Goal: Navigation & Orientation: Find specific page/section

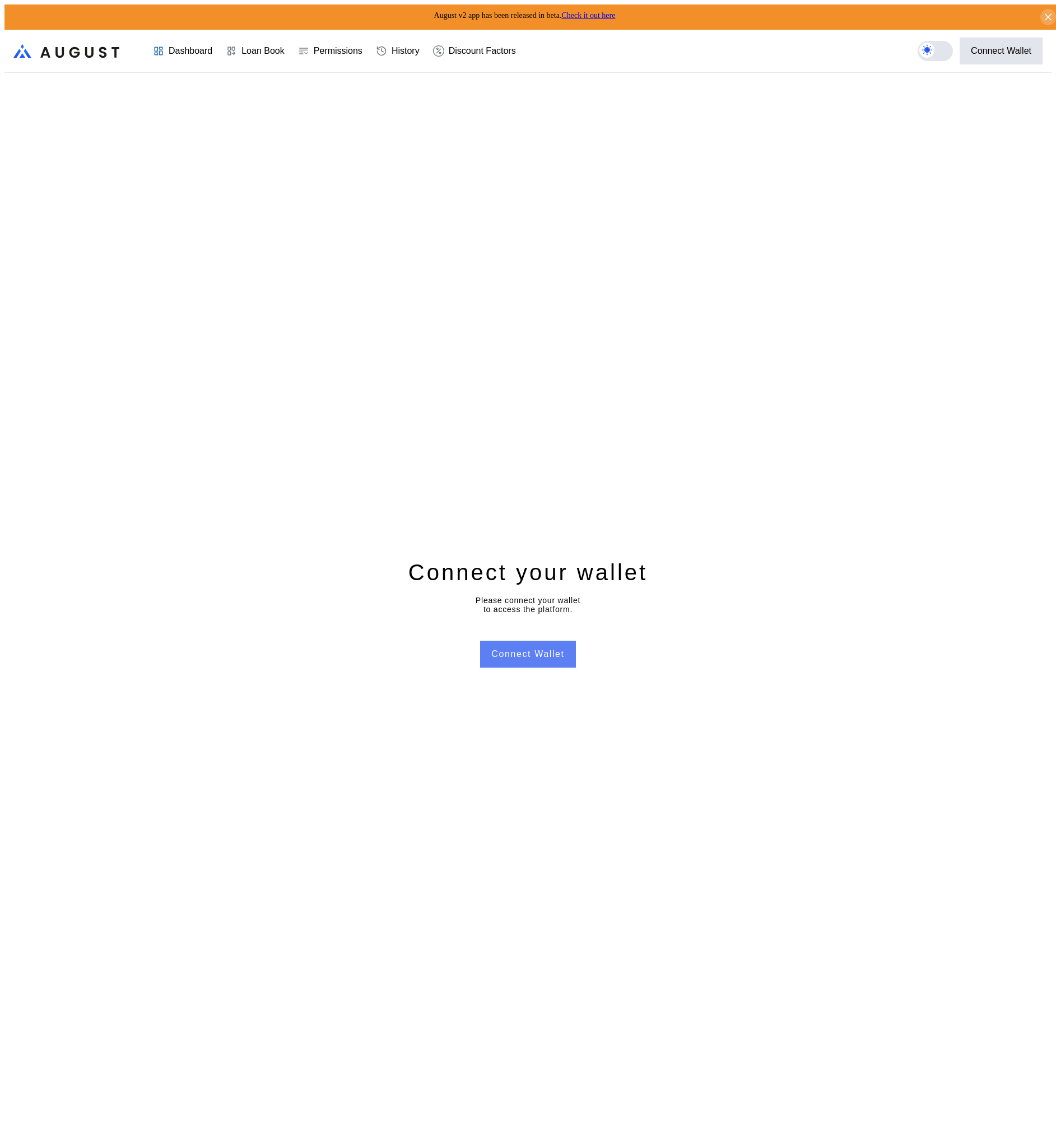
click at [546, 654] on button "Connect Wallet" at bounding box center [528, 654] width 95 height 27
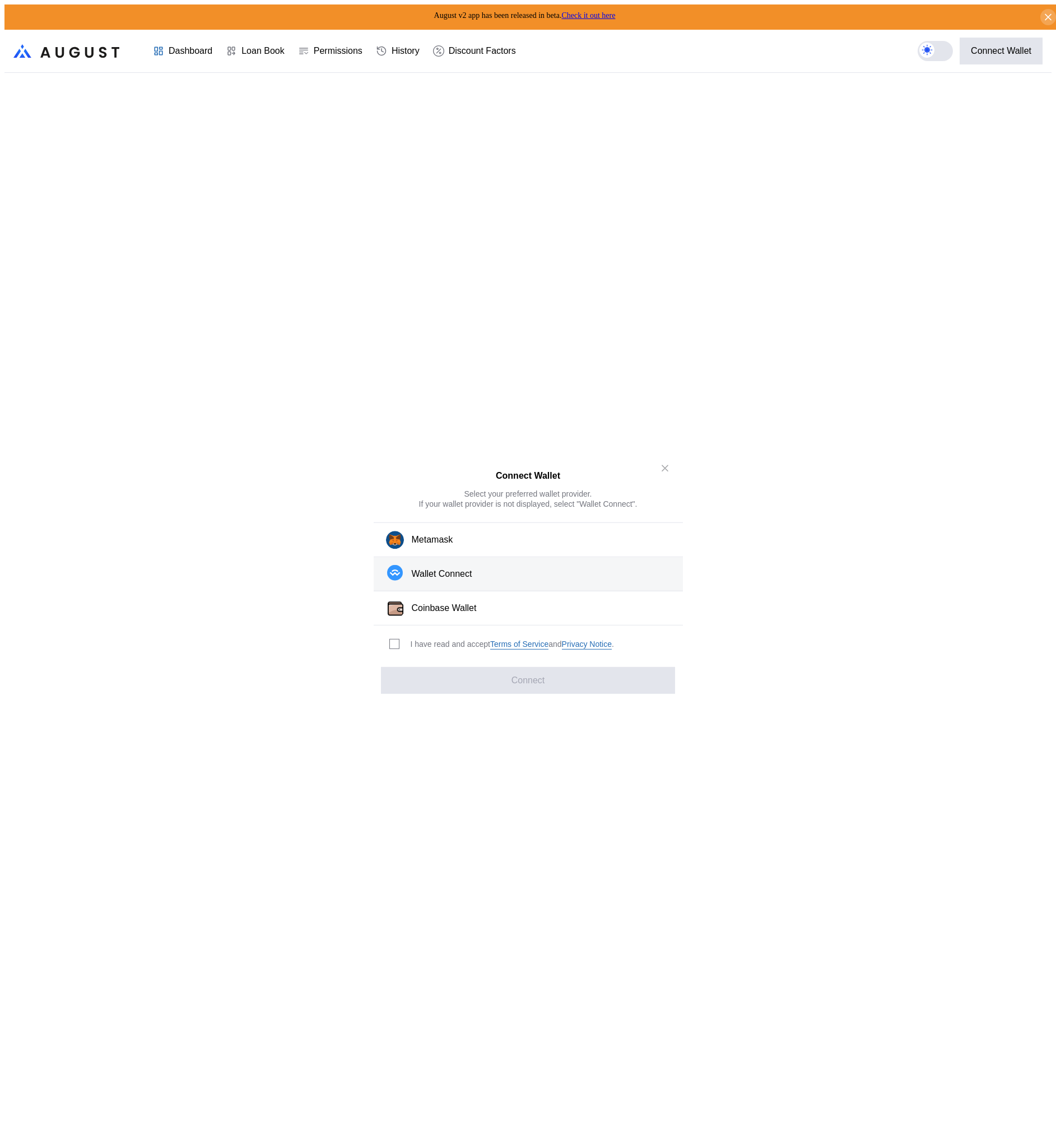
click at [469, 578] on div "Wallet Connect" at bounding box center [442, 573] width 61 height 12
click at [450, 641] on div "I have read and accept Terms of Service and Privacy Notice ." at bounding box center [512, 644] width 203 height 11
click at [395, 640] on span "modal" at bounding box center [395, 644] width 9 height 9
click at [429, 668] on button "Connect" at bounding box center [528, 680] width 294 height 27
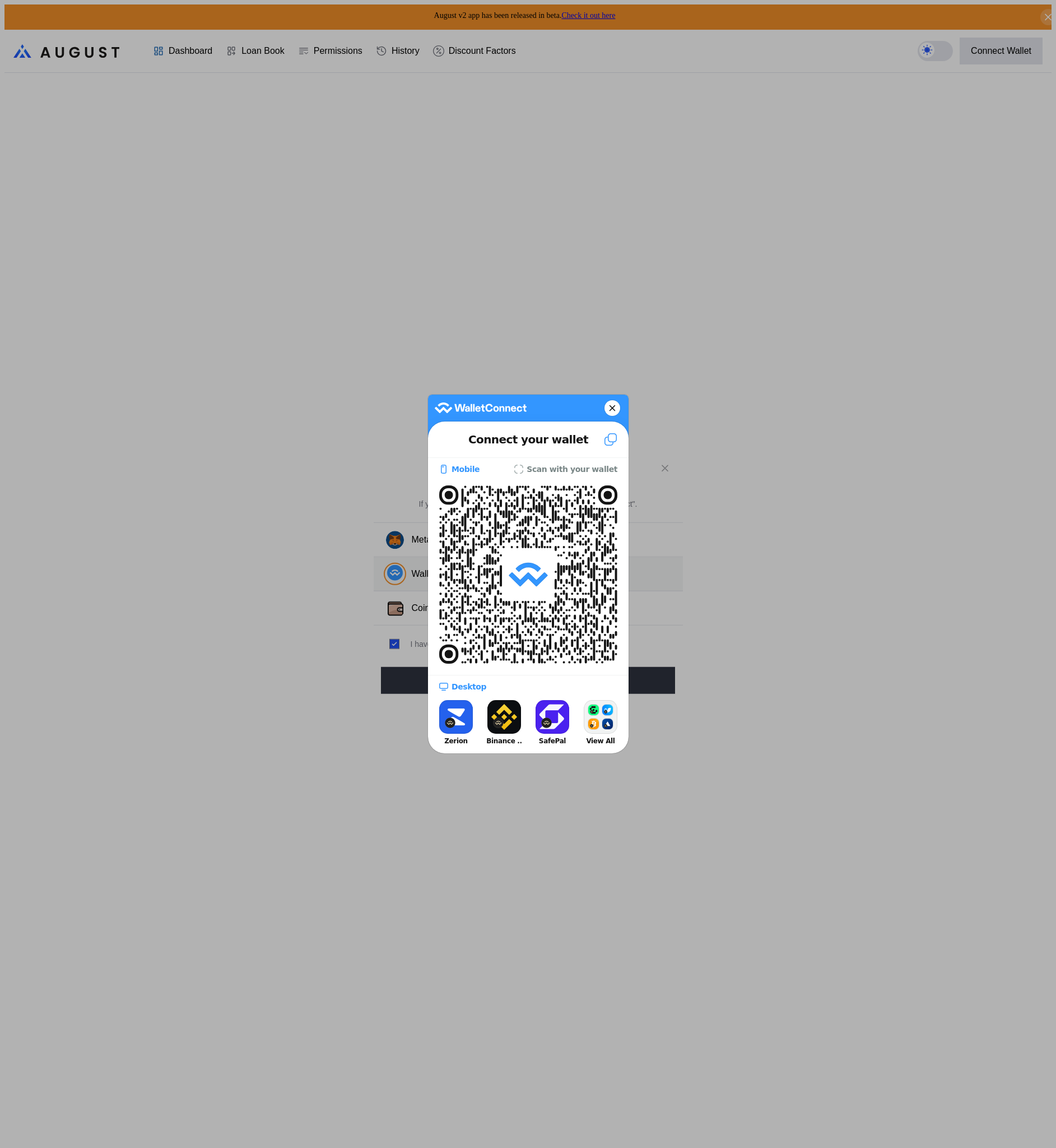
click at [613, 411] on icon at bounding box center [612, 408] width 7 height 16
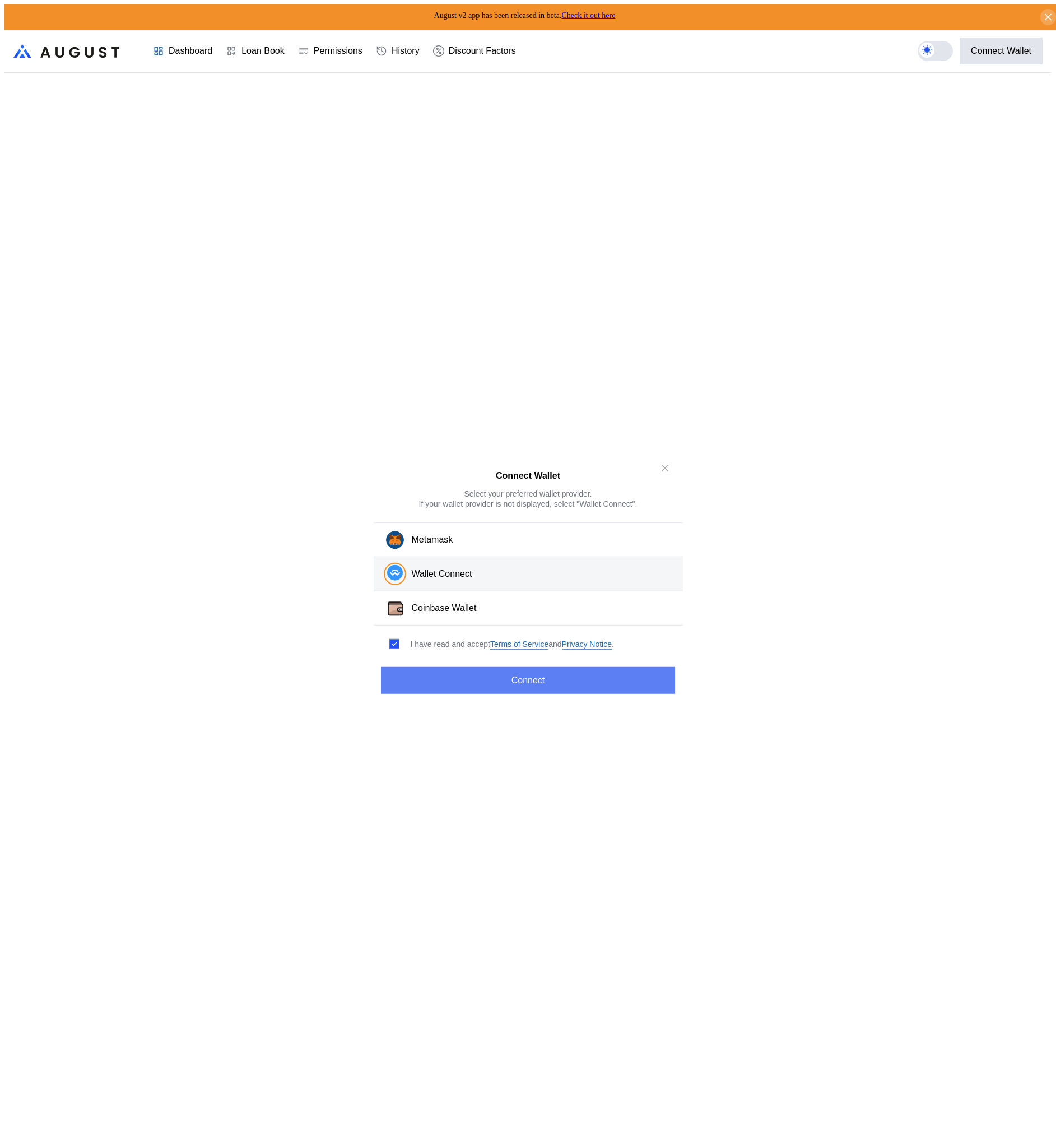
click at [498, 677] on button "Connect" at bounding box center [528, 680] width 294 height 27
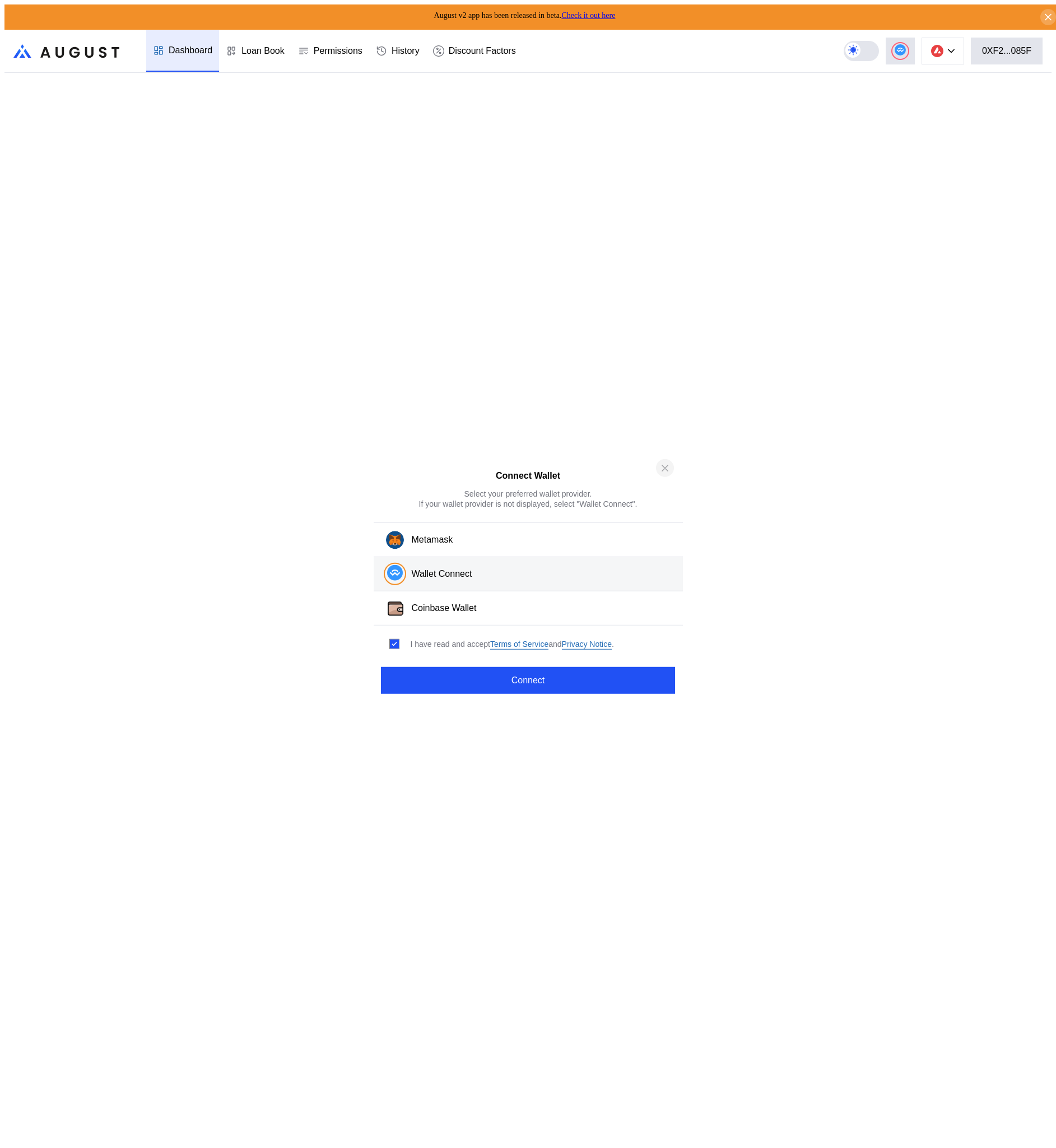
click at [664, 467] on icon "close modal" at bounding box center [665, 467] width 11 height 12
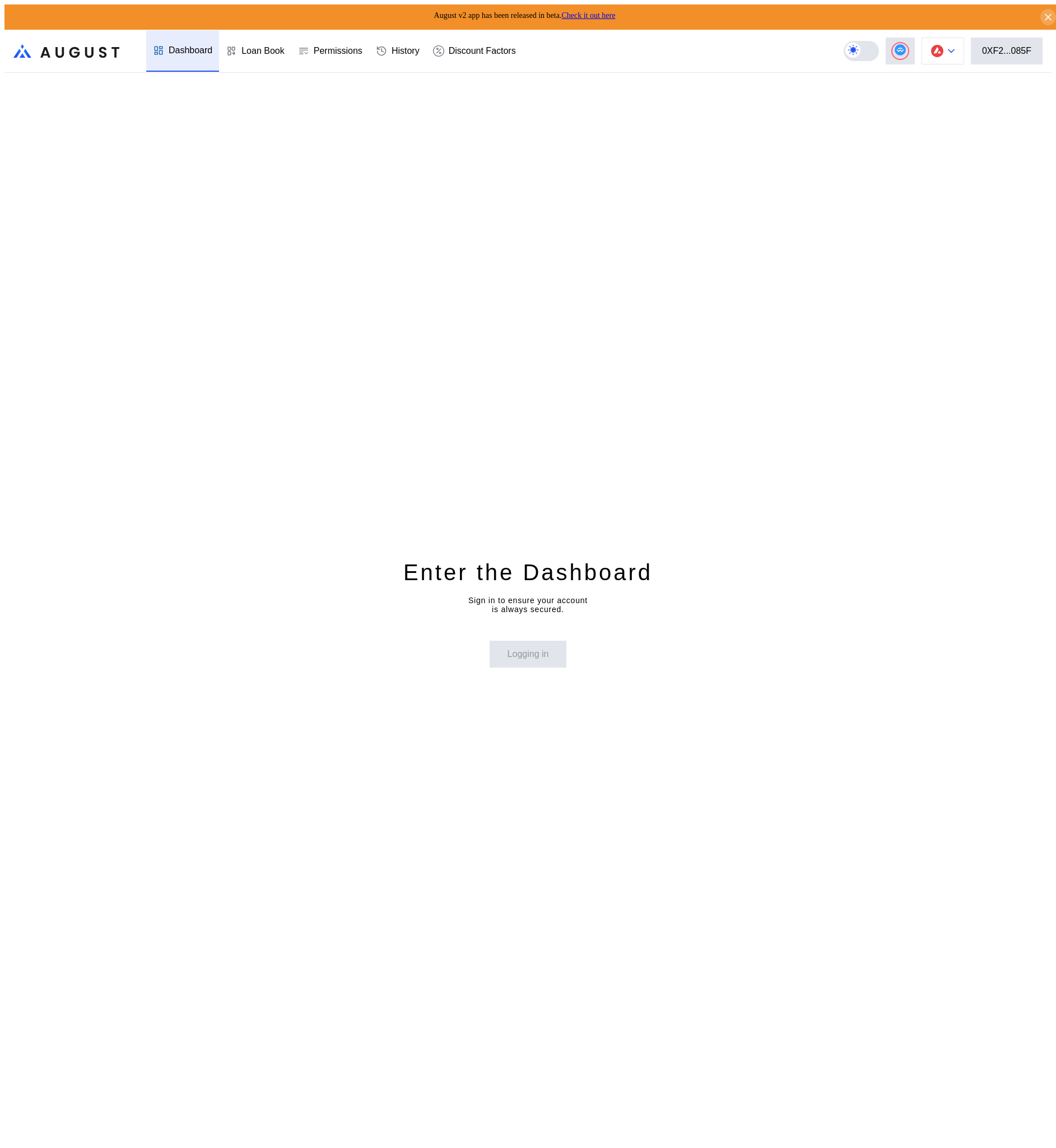
click at [962, 53] on button at bounding box center [943, 51] width 43 height 27
click at [949, 133] on button "Arbitrum One" at bounding box center [908, 137] width 112 height 27
click at [182, 53] on div "Dashboard" at bounding box center [182, 51] width 73 height 42
click at [955, 52] on button at bounding box center [943, 51] width 43 height 27
click at [954, 85] on button "Avalanche" at bounding box center [908, 83] width 112 height 27
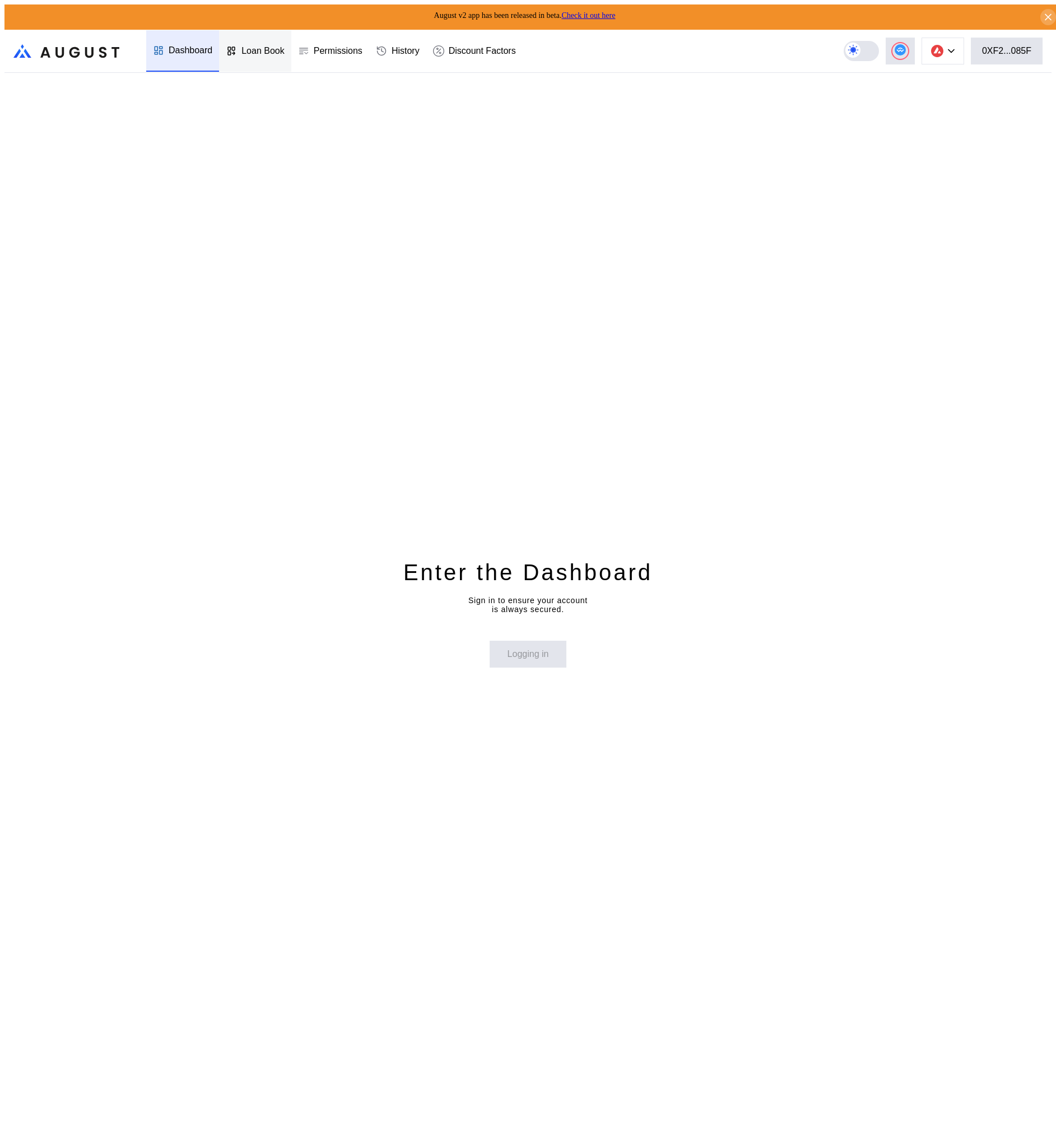
click at [266, 56] on div "Loan Book" at bounding box center [255, 51] width 72 height 42
click at [953, 51] on button at bounding box center [943, 51] width 43 height 27
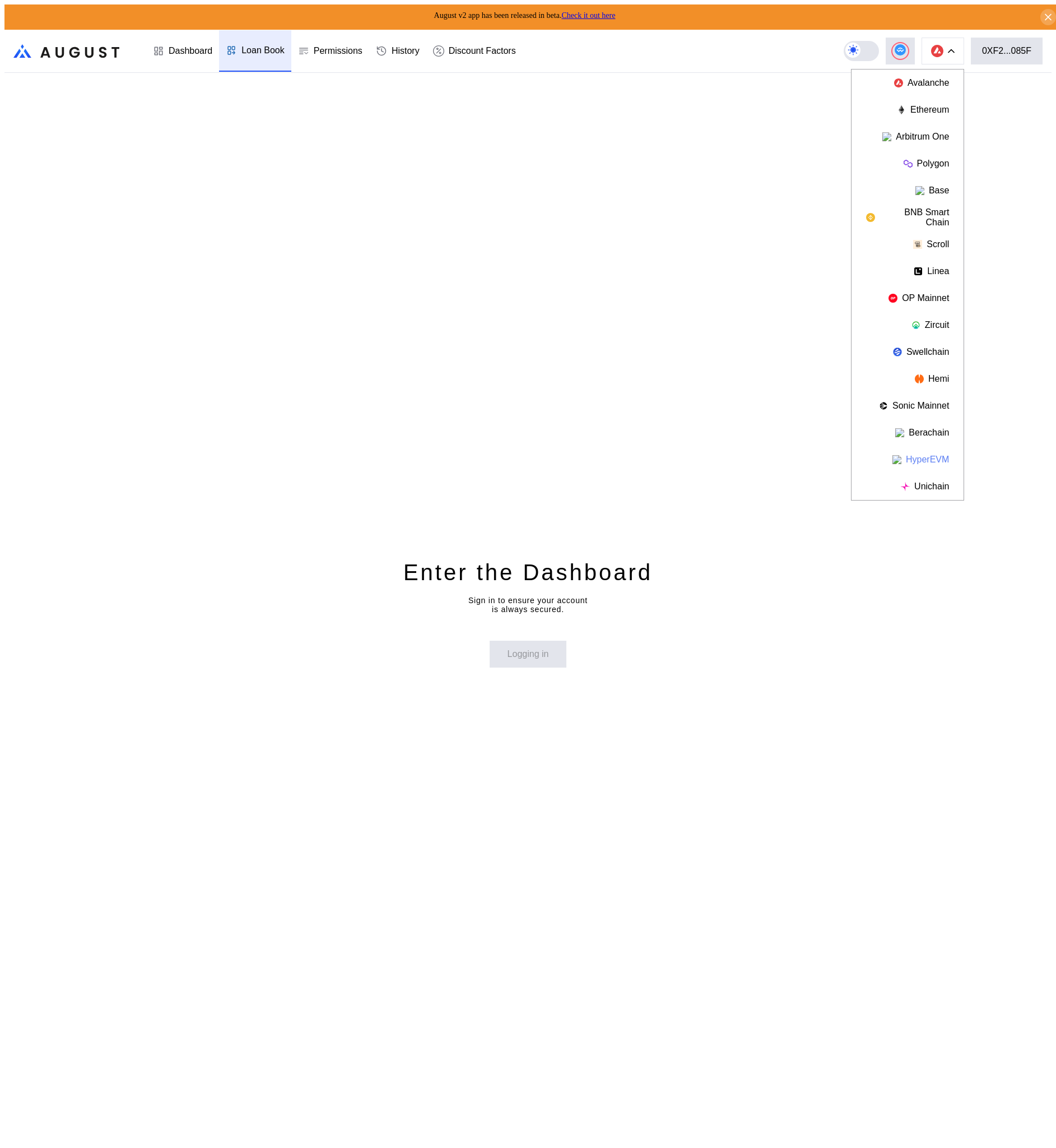
click at [929, 458] on button "HyperEVM" at bounding box center [908, 459] width 112 height 27
click at [191, 46] on div "Dashboard" at bounding box center [190, 51] width 44 height 10
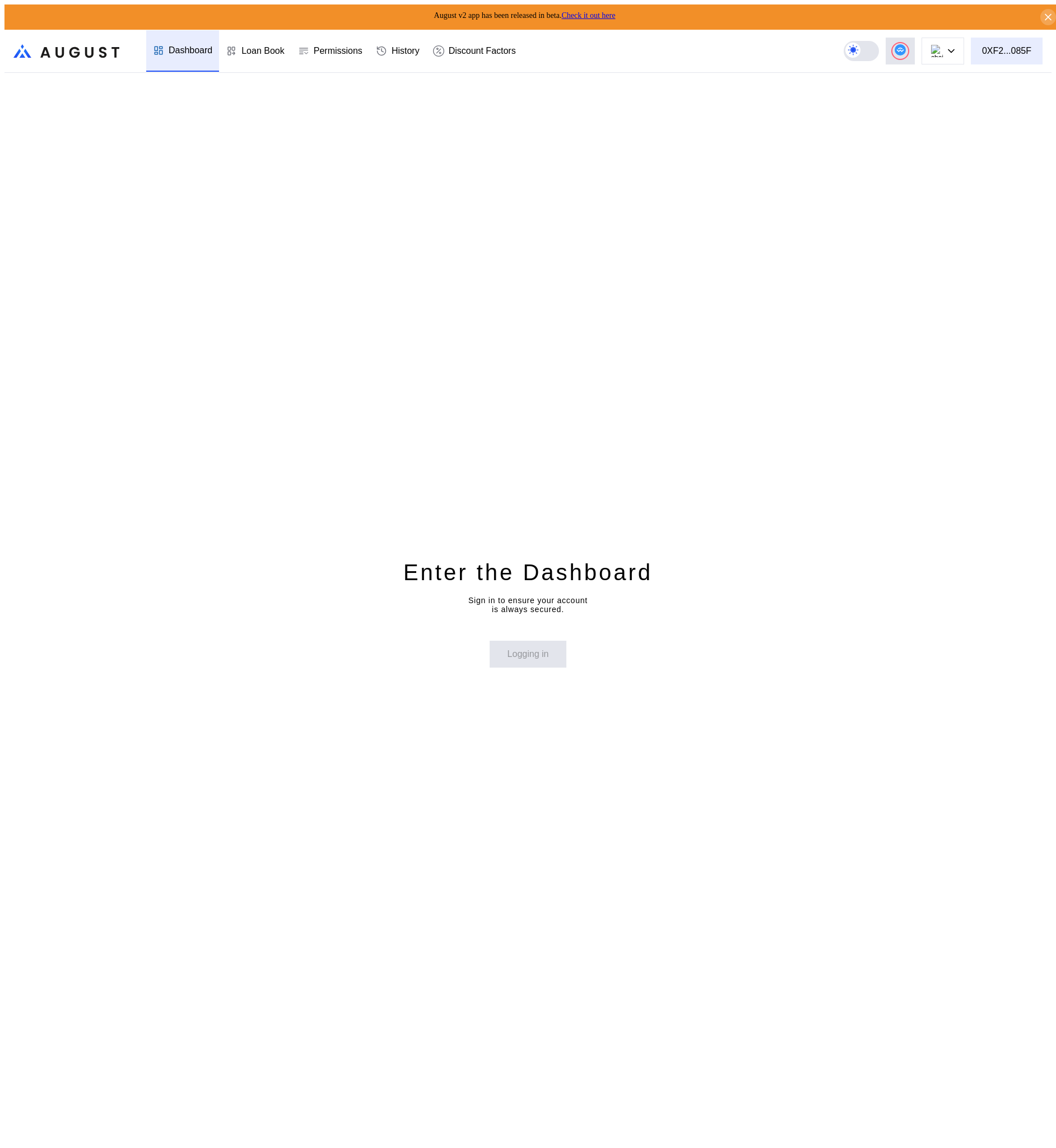
click at [1002, 47] on div "0XF2...085F" at bounding box center [1007, 51] width 49 height 10
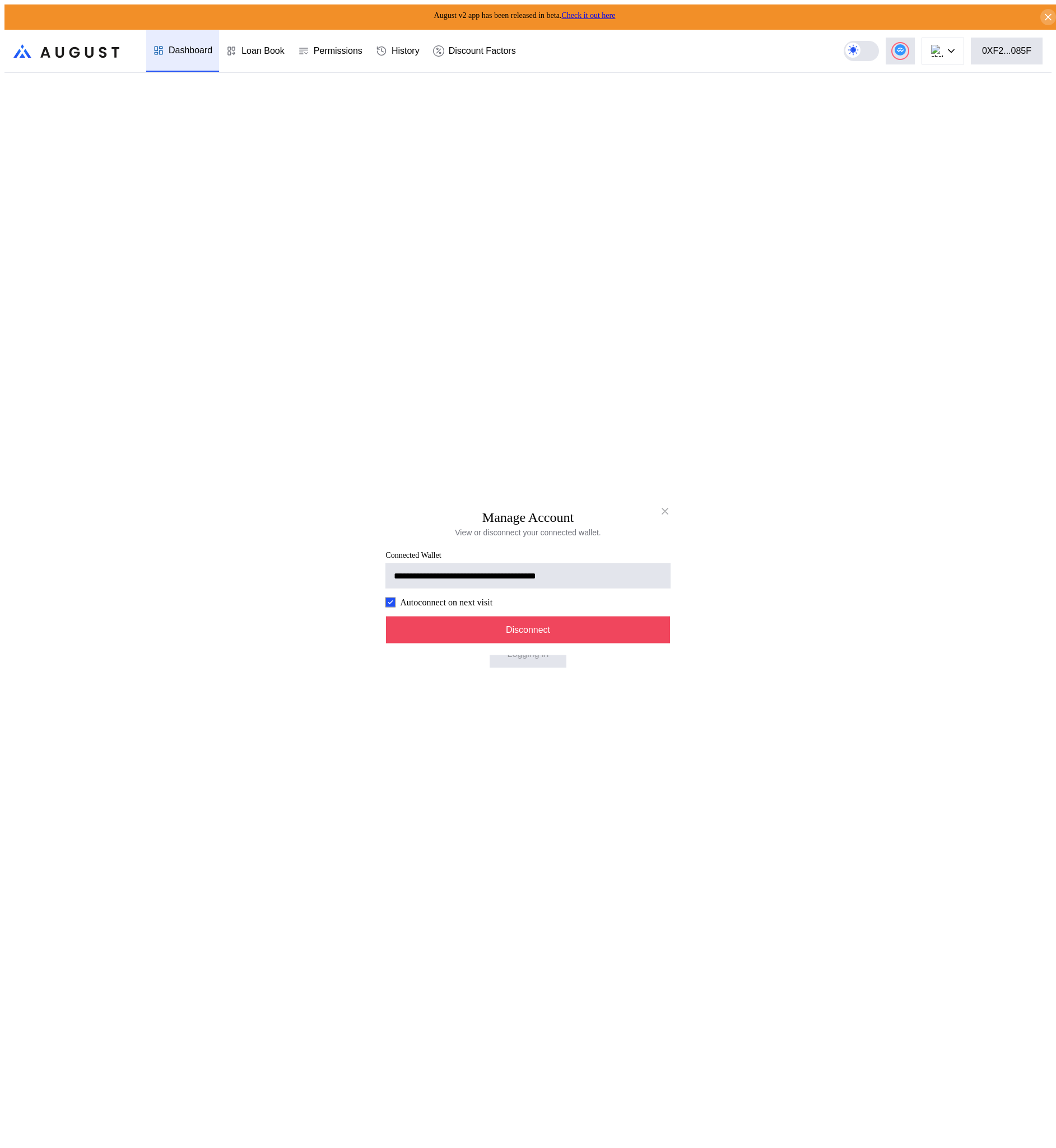
click at [916, 1147] on div "**********" at bounding box center [528, 1152] width 1047 height 0
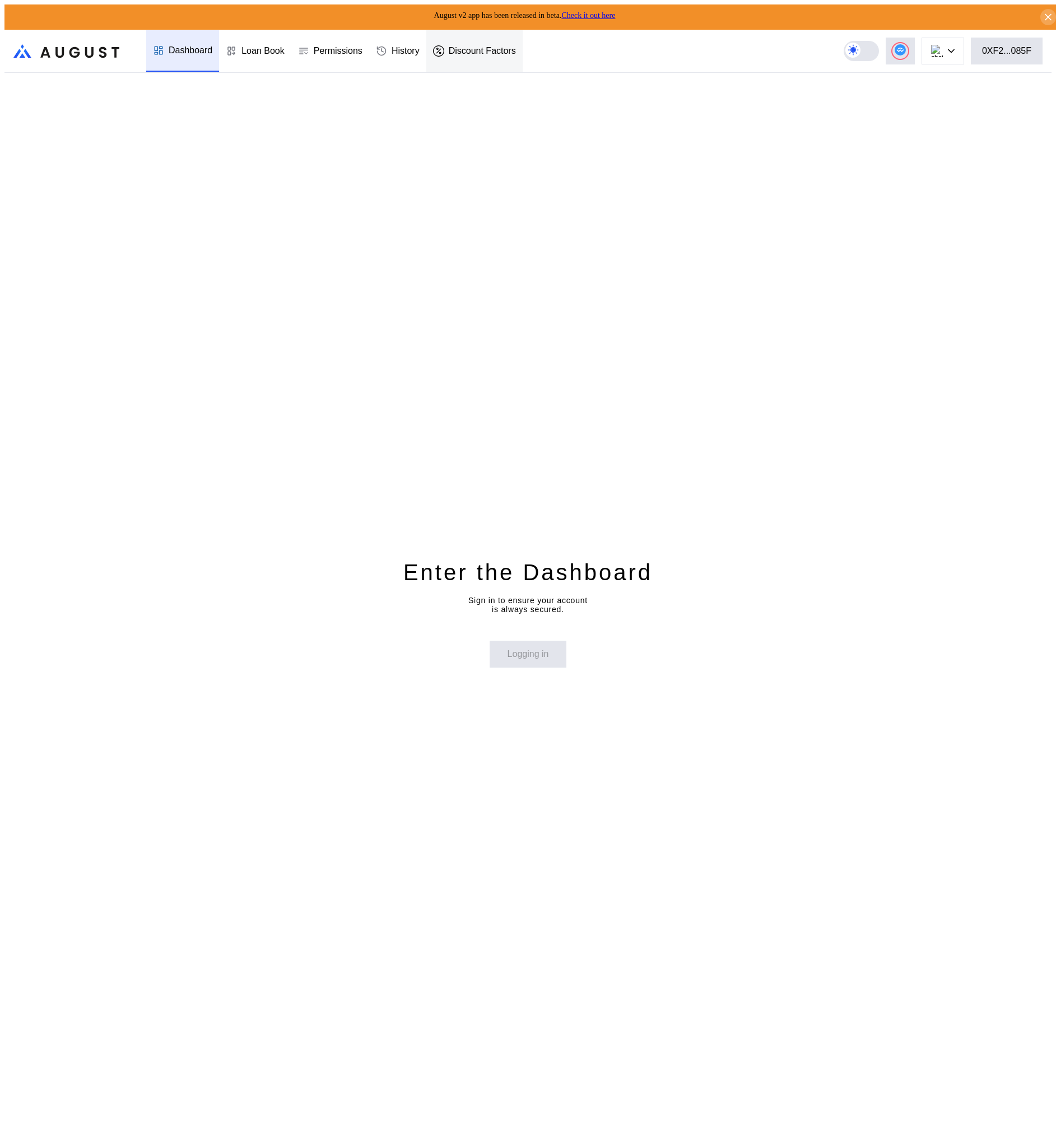
click at [430, 48] on div "Discount Factors" at bounding box center [474, 51] width 97 height 42
click at [409, 49] on div "History" at bounding box center [406, 51] width 28 height 10
click at [319, 85] on div "Enter the Dashboard Sign in to ensure your account is always secured. Logging in" at bounding box center [528, 613] width 1047 height 1079
click at [173, 50] on div "Dashboard" at bounding box center [190, 51] width 44 height 10
